Goal: Task Accomplishment & Management: Use online tool/utility

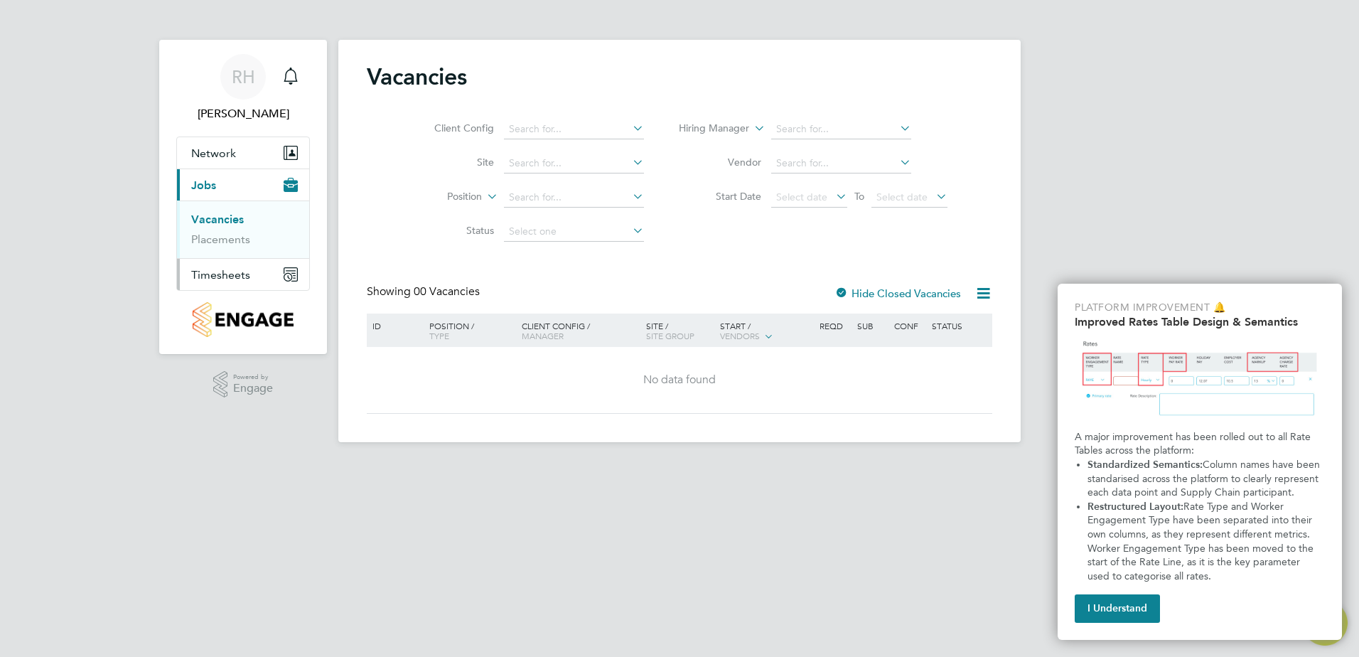
click at [236, 275] on span "Timesheets" at bounding box center [220, 275] width 59 height 14
click at [294, 271] on icon "Main navigation" at bounding box center [291, 270] width 10 height 1
click at [1112, 611] on button "I Understand" at bounding box center [1117, 608] width 85 height 28
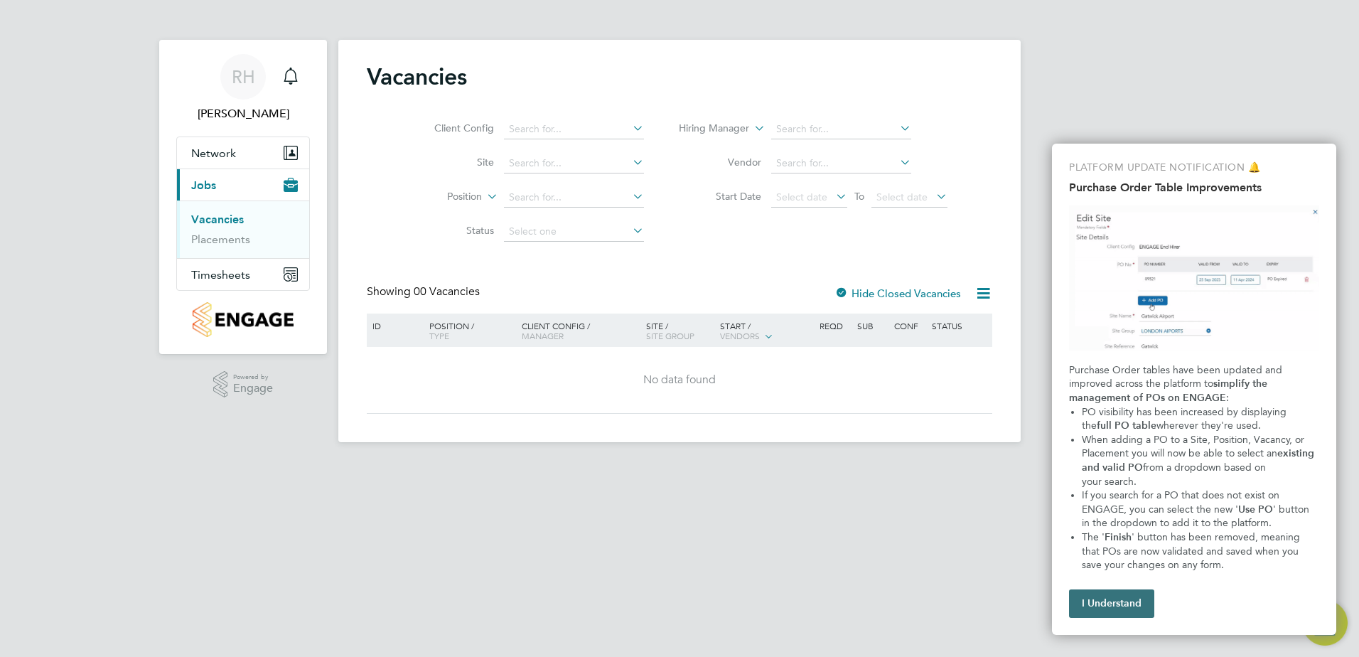
click at [1125, 613] on button "I Understand" at bounding box center [1111, 603] width 85 height 28
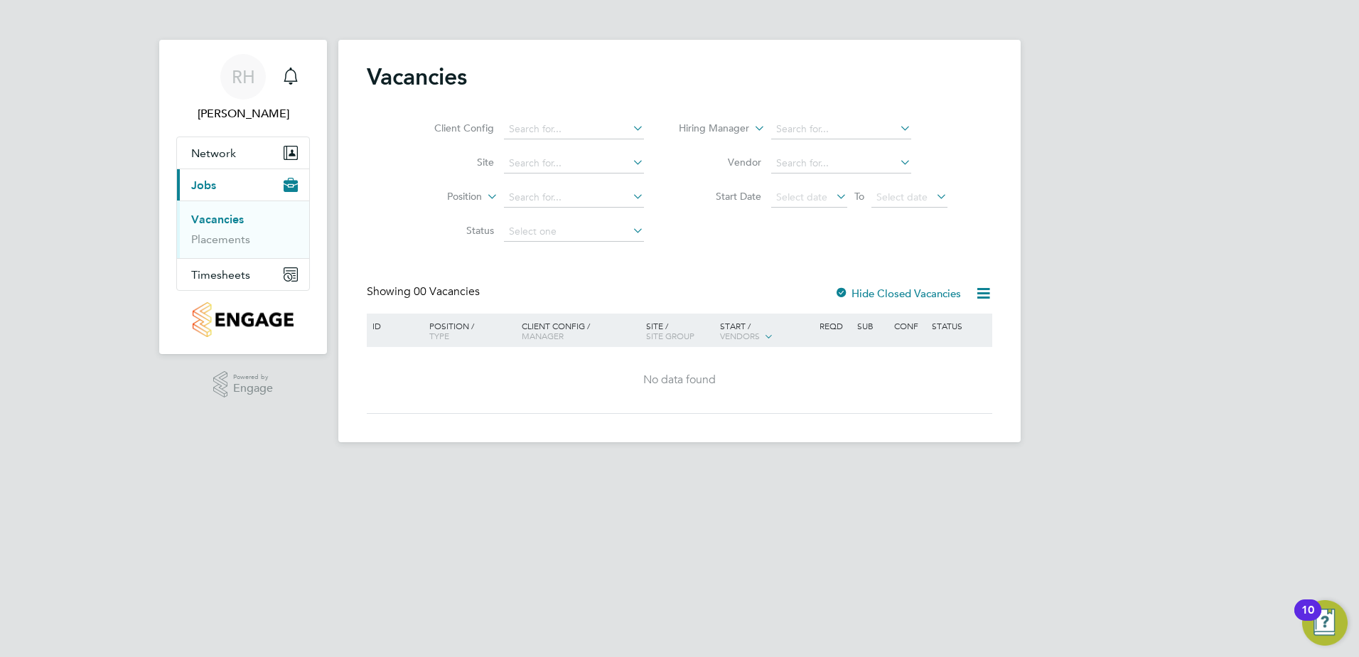
click at [630, 163] on icon at bounding box center [630, 162] width 0 height 20
click at [592, 183] on b "Green" at bounding box center [588, 183] width 28 height 12
type input "Quedgeley 2 ([GEOGRAPHIC_DATA])"
click at [630, 197] on icon at bounding box center [630, 196] width 0 height 20
click at [245, 274] on span "Timesheets" at bounding box center [220, 275] width 59 height 14
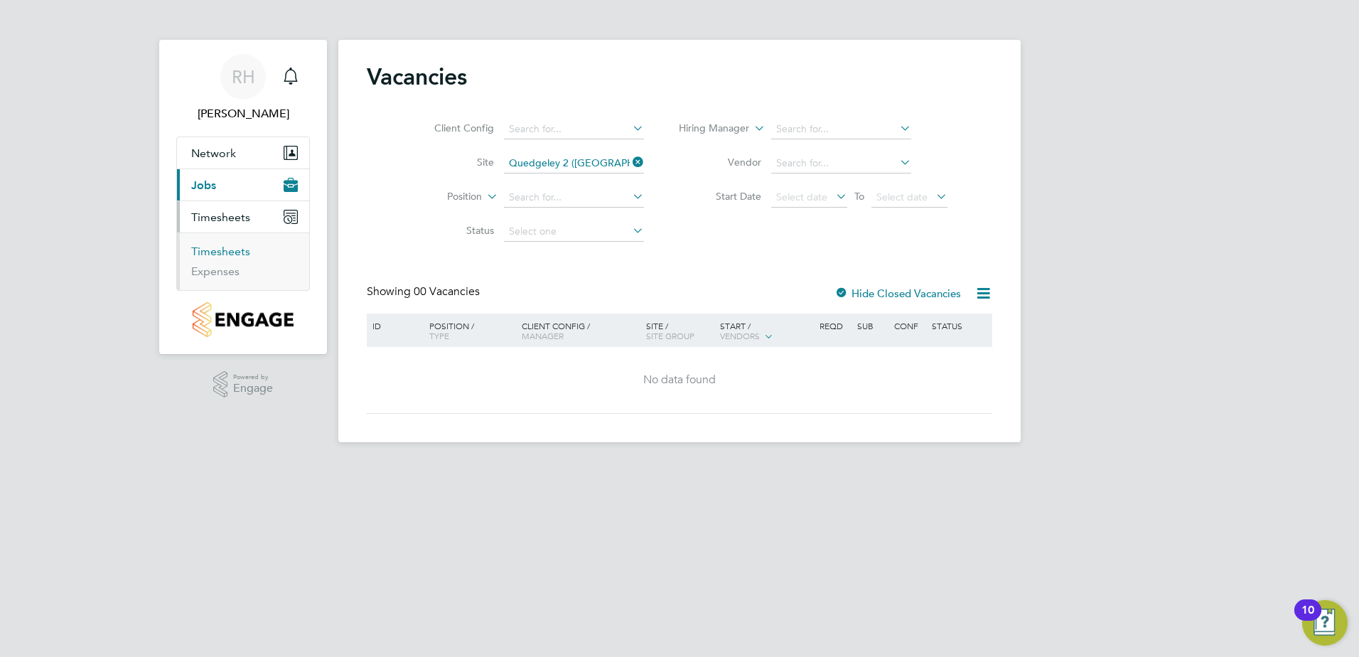
click at [236, 254] on link "Timesheets" at bounding box center [220, 252] width 59 height 14
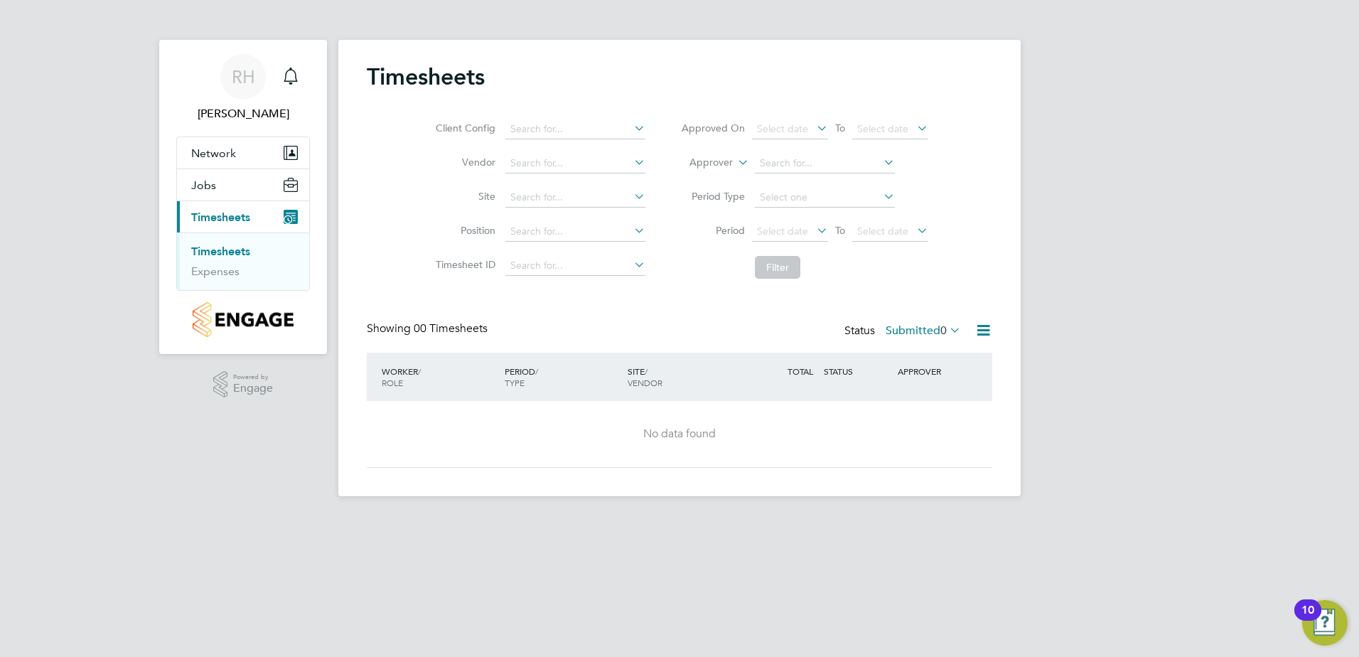
click at [227, 251] on link "Timesheets" at bounding box center [220, 252] width 59 height 14
click at [947, 329] on icon at bounding box center [947, 330] width 0 height 20
click at [983, 326] on icon at bounding box center [984, 330] width 18 height 18
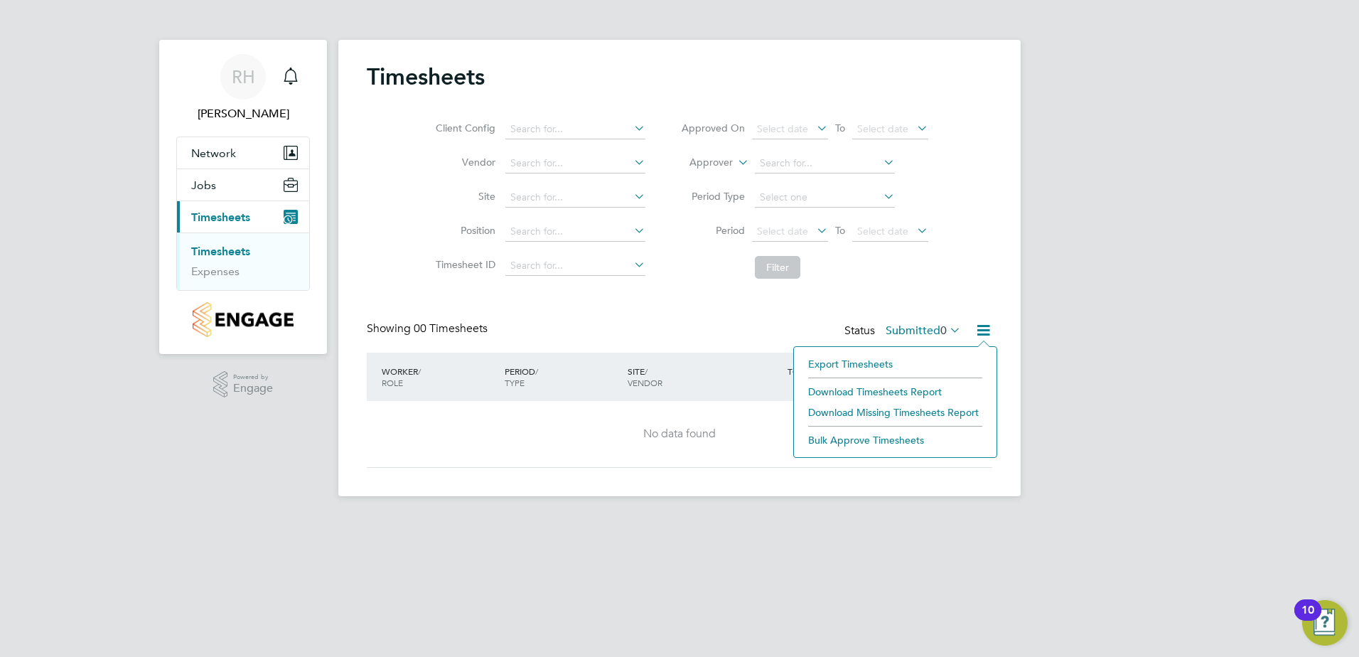
click at [880, 361] on li "Export Timesheets" at bounding box center [895, 364] width 188 height 20
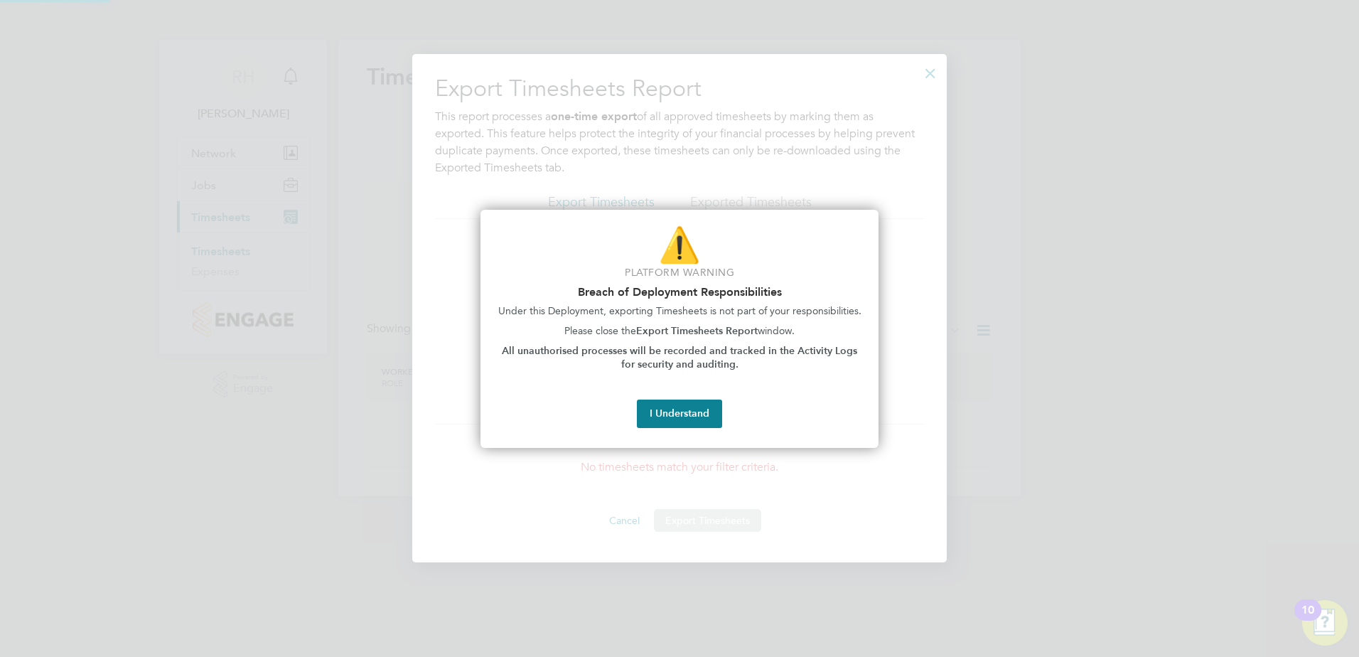
scroll to position [508, 535]
click at [685, 412] on button "I Understand" at bounding box center [679, 414] width 85 height 28
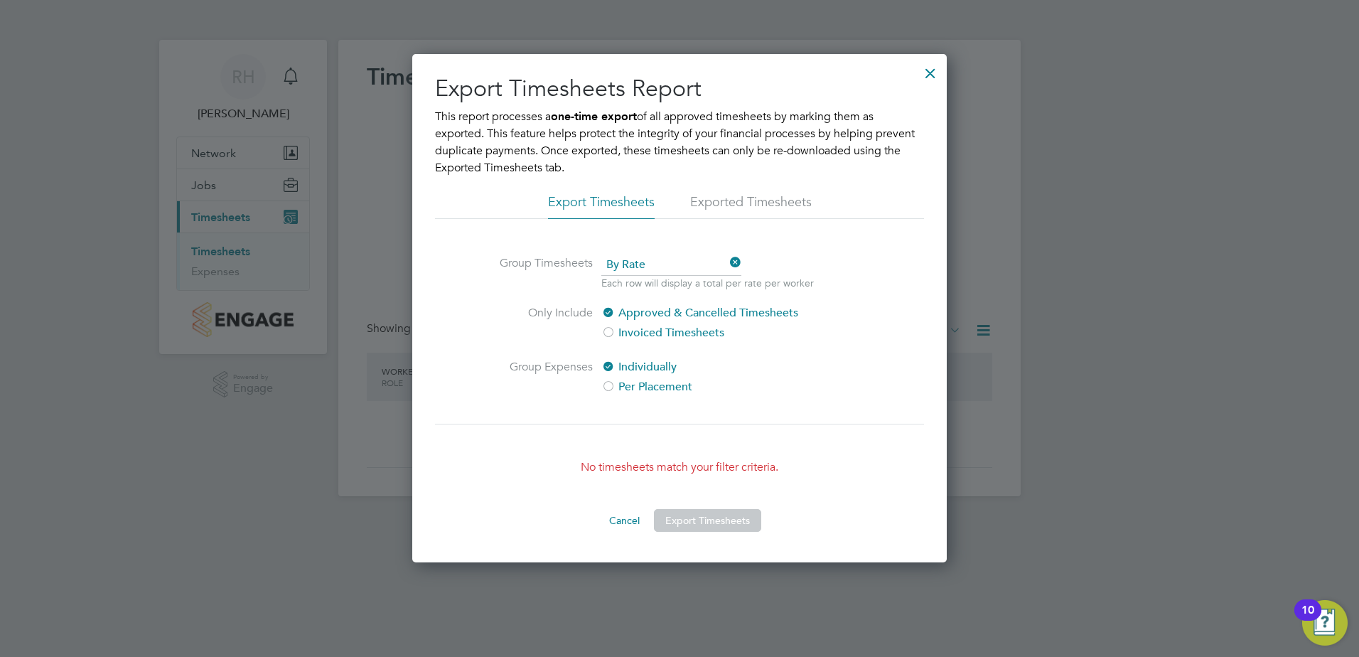
click at [933, 70] on div at bounding box center [931, 70] width 26 height 26
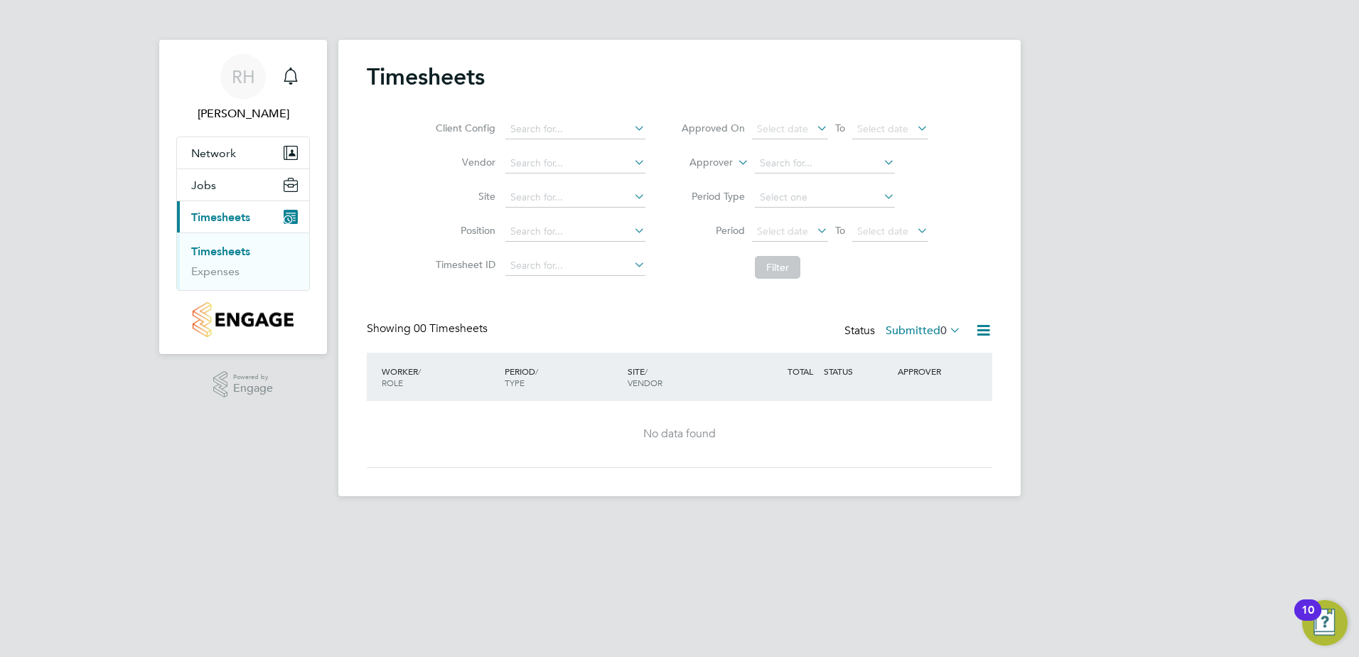
click at [947, 330] on icon at bounding box center [947, 330] width 0 height 20
click at [981, 293] on div "Timesheets Client Config Vendor Site Position Timesheet ID Approved On Select d…" at bounding box center [680, 265] width 626 height 405
click at [631, 127] on icon at bounding box center [631, 128] width 0 height 20
click at [567, 164] on li "Vis try Homes" at bounding box center [574, 168] width 141 height 19
type input "Vistry Homes"
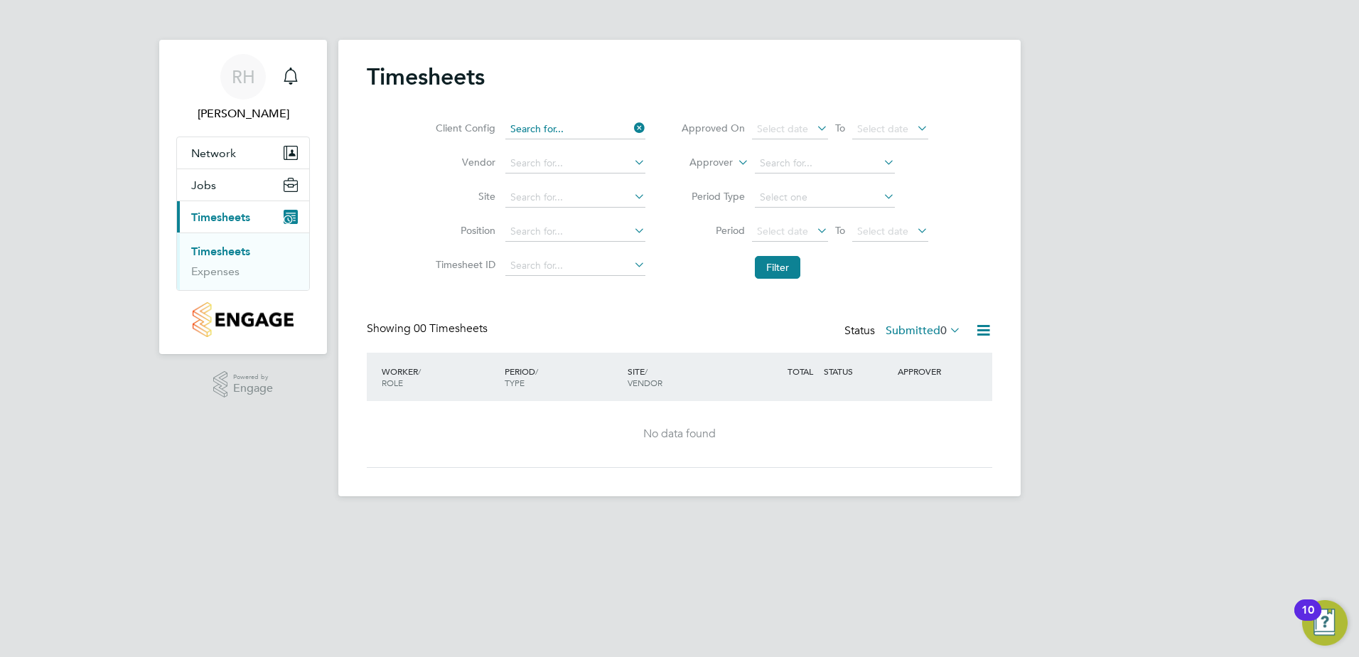
click at [601, 123] on input at bounding box center [576, 129] width 140 height 20
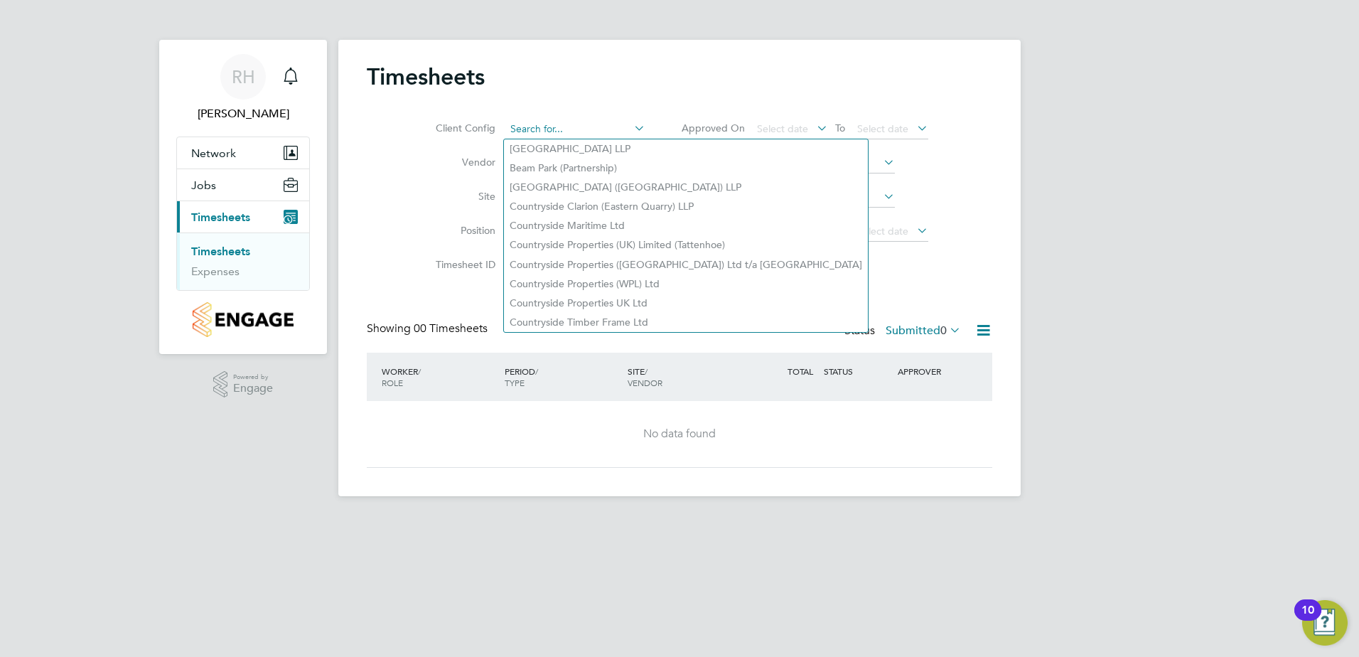
click at [542, 129] on input at bounding box center [576, 129] width 140 height 20
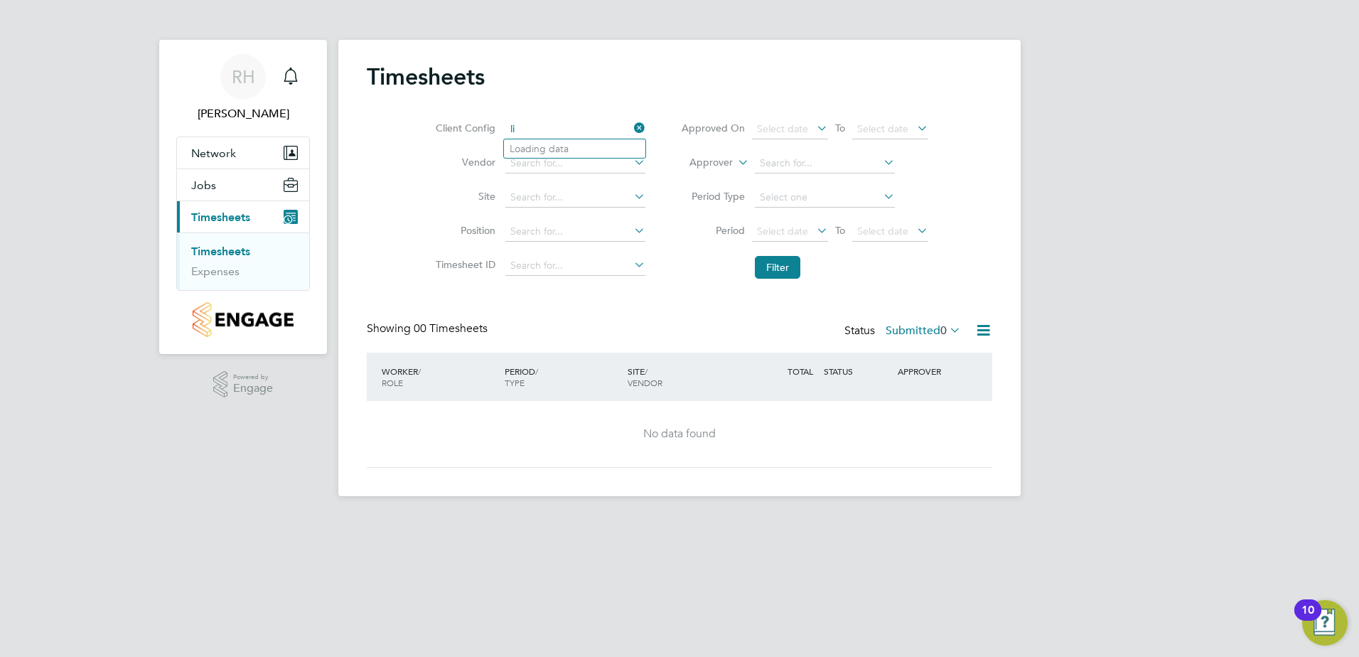
type input "l"
click at [558, 147] on li "Vi stry Group plc" at bounding box center [621, 148] width 235 height 19
type input "Vistry Group plc"
click at [631, 162] on icon at bounding box center [631, 162] width 0 height 20
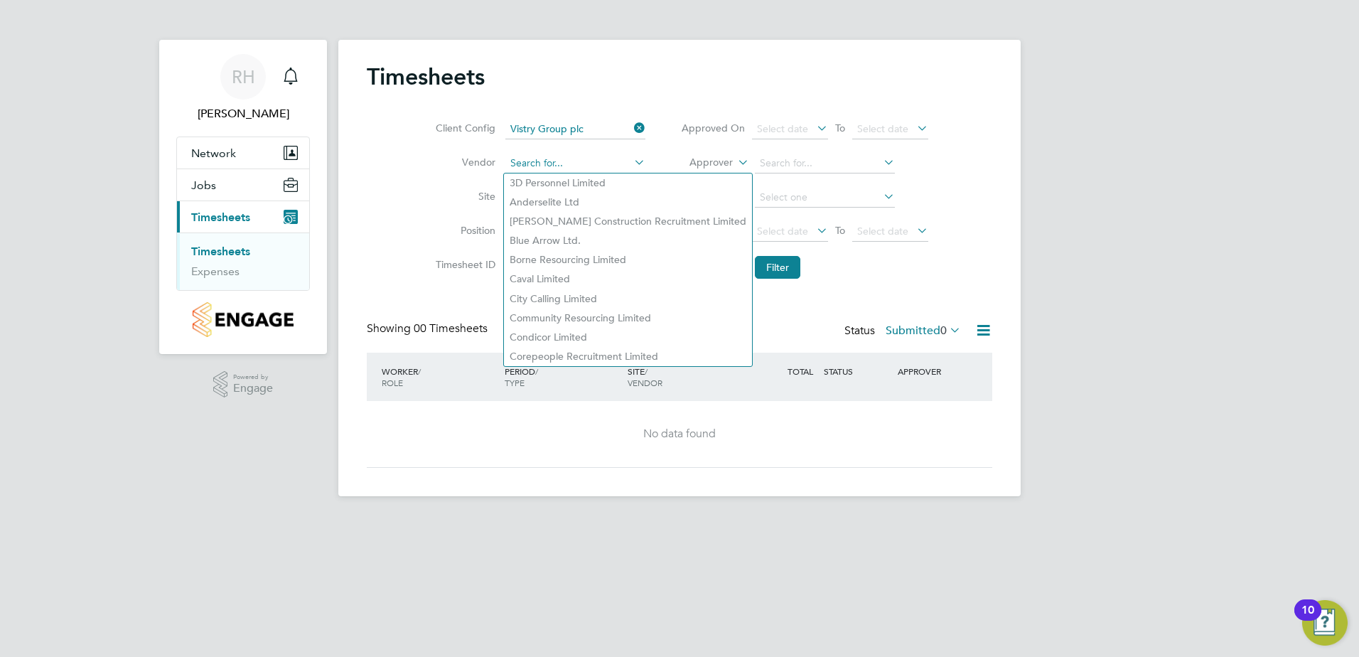
click at [540, 161] on input at bounding box center [576, 164] width 140 height 20
drag, startPoint x: 523, startPoint y: 164, endPoint x: 515, endPoint y: 164, distance: 7.1
click at [520, 164] on input at bounding box center [576, 164] width 140 height 20
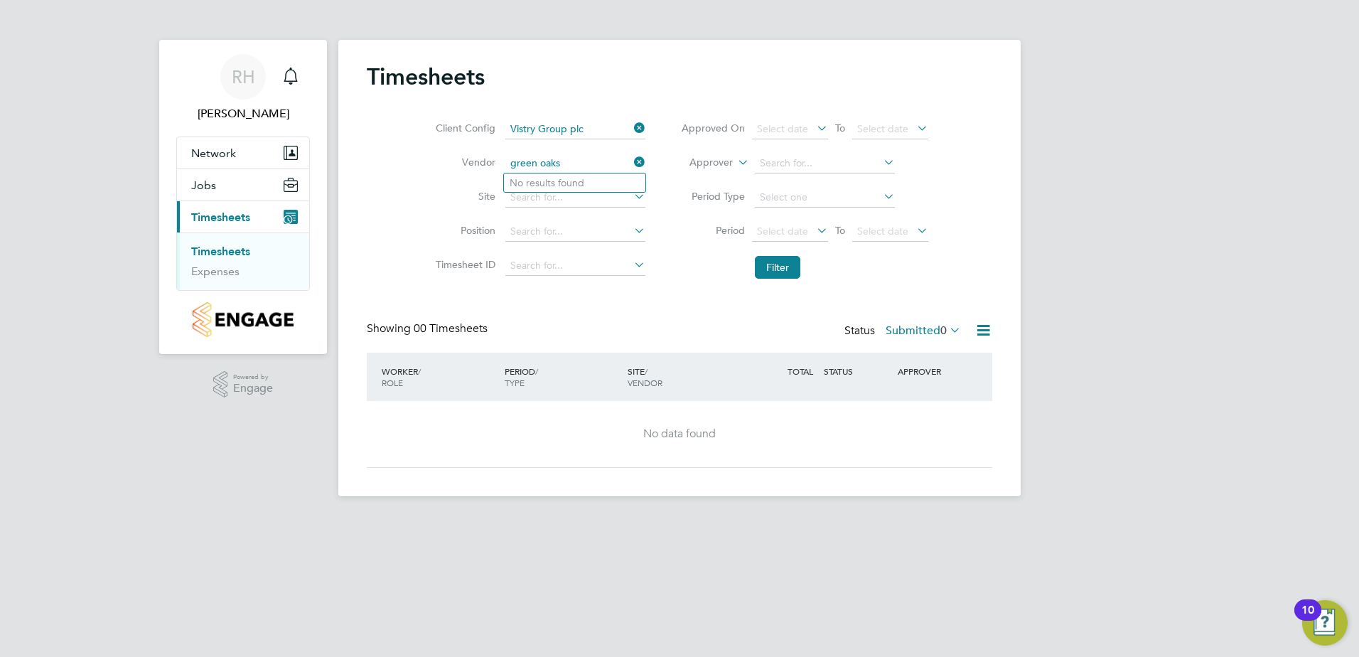
click at [602, 161] on input "green oaks" at bounding box center [576, 164] width 140 height 20
click at [581, 158] on input "green oaks" at bounding box center [576, 164] width 140 height 20
type input "g"
click at [449, 191] on label "Site" at bounding box center [464, 196] width 64 height 13
click at [523, 195] on input at bounding box center [576, 198] width 140 height 20
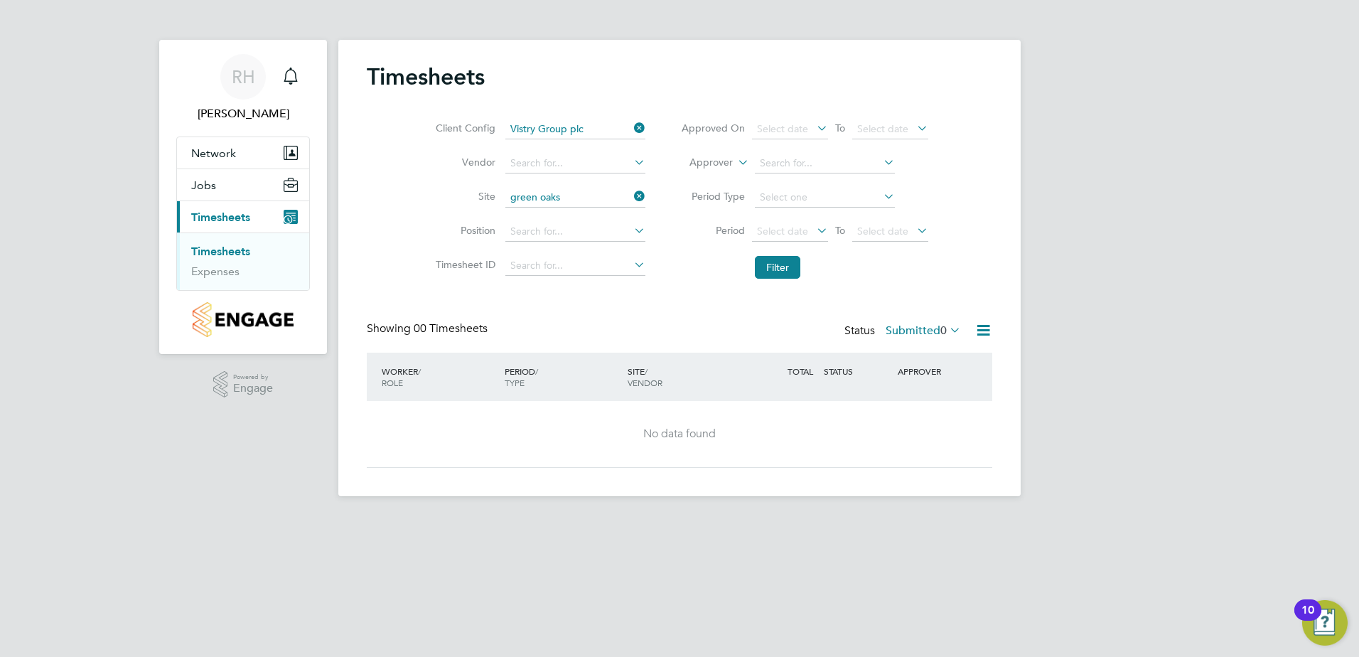
click at [572, 212] on li "Quedgeley 2 ( [GEOGRAPHIC_DATA] )" at bounding box center [574, 217] width 141 height 19
type input "Quedgeley 2 ([GEOGRAPHIC_DATA])"
click at [631, 231] on icon at bounding box center [631, 230] width 0 height 20
click at [670, 267] on li "Filter" at bounding box center [804, 267] width 283 height 37
click at [631, 265] on icon at bounding box center [631, 265] width 0 height 20
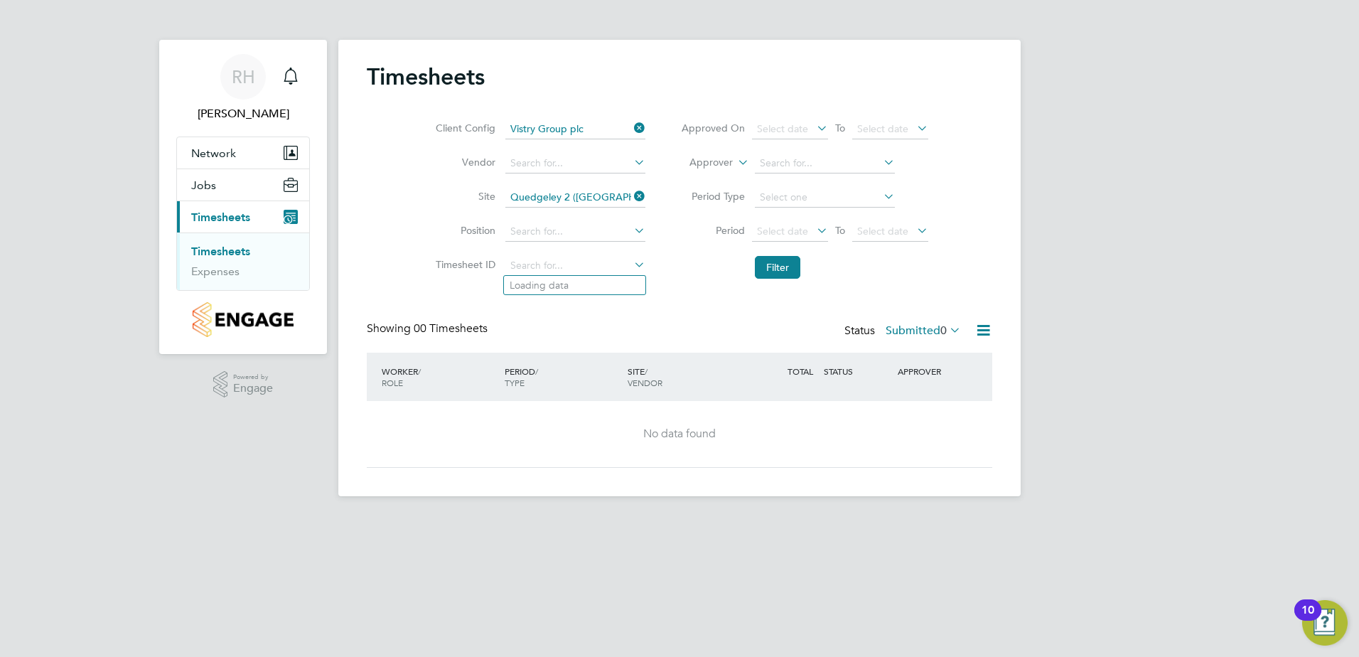
click at [586, 310] on div "Timesheets Client Config Vistry Group plc Vendor Site Quedgeley 2 ([GEOGRAPHIC_…" at bounding box center [680, 265] width 626 height 405
